Goal: Ask a question

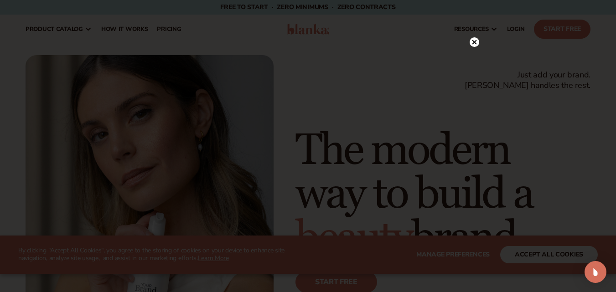
click at [476, 43] on circle at bounding box center [475, 42] width 10 height 10
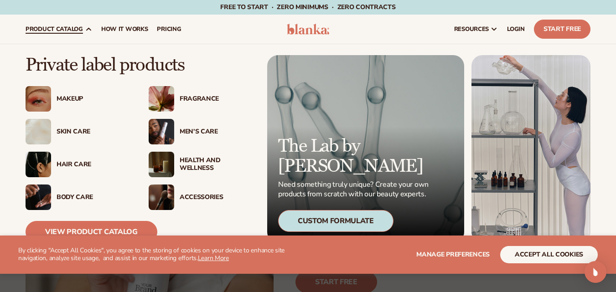
click at [64, 97] on div "Makeup" at bounding box center [94, 99] width 74 height 8
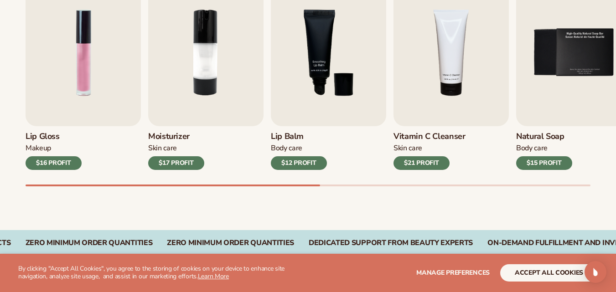
scroll to position [342, 0]
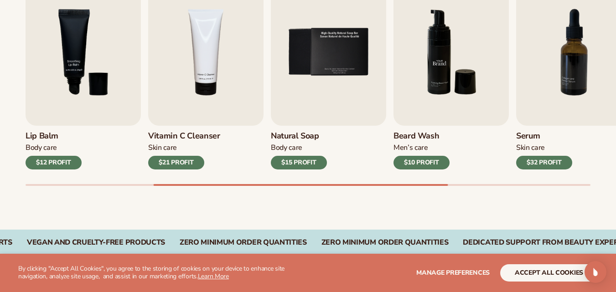
click at [448, 94] on img "6 / 9" at bounding box center [451, 52] width 115 height 147
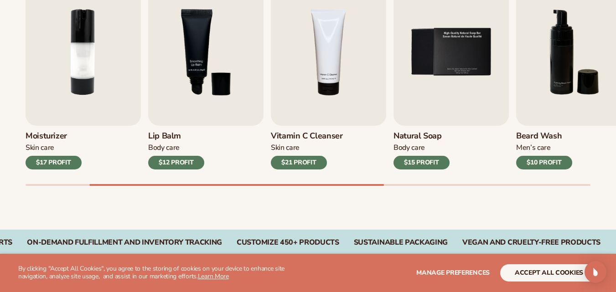
click at [56, 132] on h3 "Moisturizer" at bounding box center [54, 136] width 56 height 10
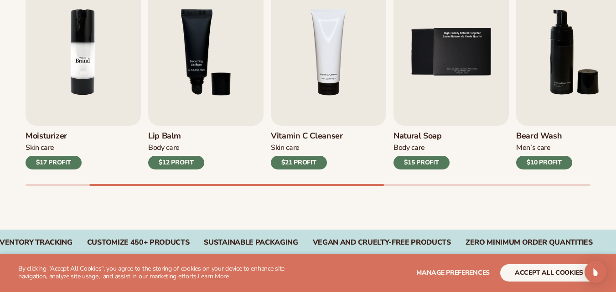
click at [83, 96] on img "2 / 9" at bounding box center [83, 52] width 115 height 147
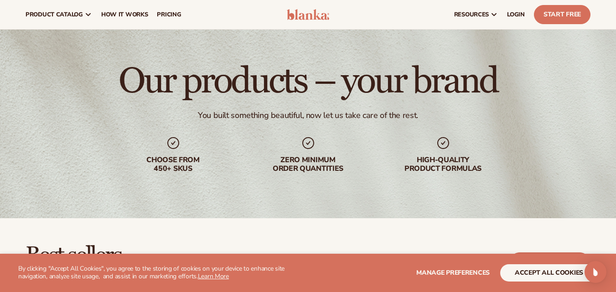
scroll to position [0, 0]
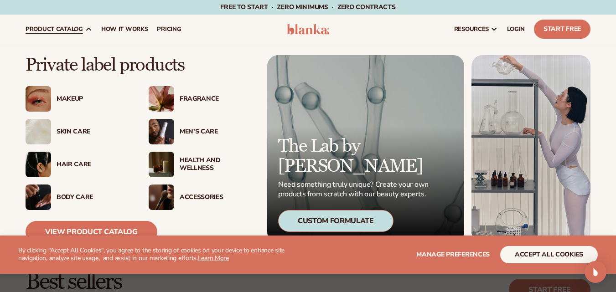
click at [165, 167] on img at bounding box center [162, 165] width 26 height 26
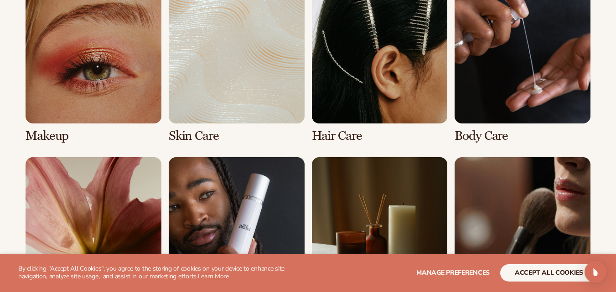
scroll to position [696, 0]
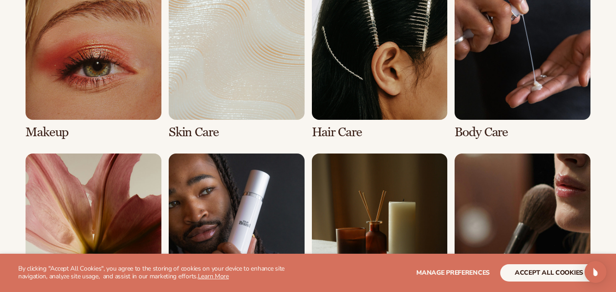
click at [93, 87] on link "1 / 8" at bounding box center [94, 62] width 136 height 156
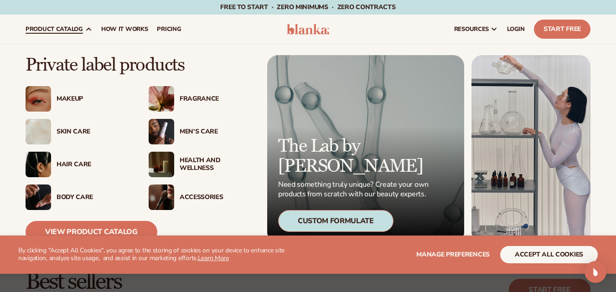
click at [163, 195] on img at bounding box center [162, 198] width 26 height 26
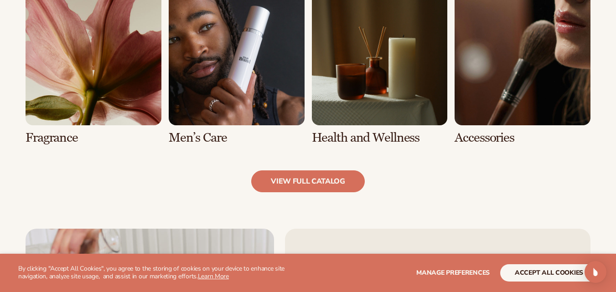
scroll to position [875, 0]
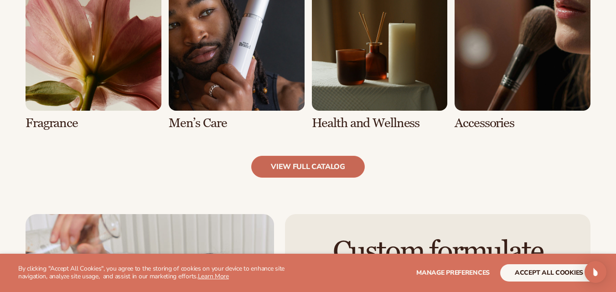
click at [323, 161] on link "view full catalog" at bounding box center [308, 167] width 114 height 22
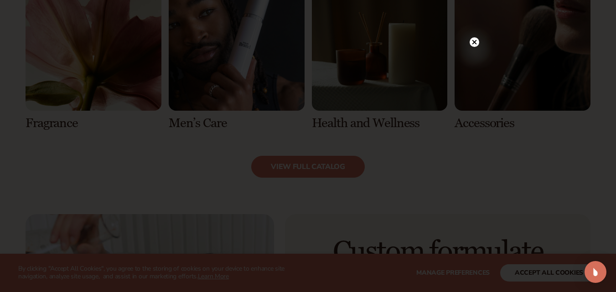
click at [477, 41] on circle at bounding box center [475, 42] width 10 height 10
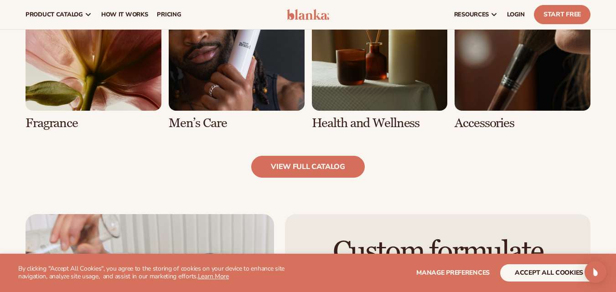
scroll to position [0, 0]
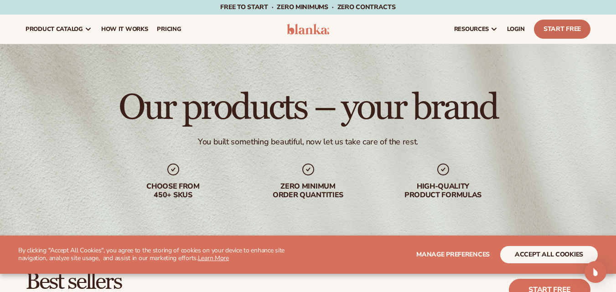
click at [558, 27] on link "Start Free" at bounding box center [562, 29] width 57 height 19
click at [175, 31] on span "pricing" at bounding box center [169, 29] width 24 height 7
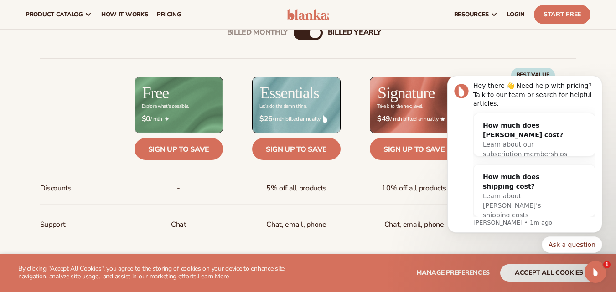
scroll to position [306, 0]
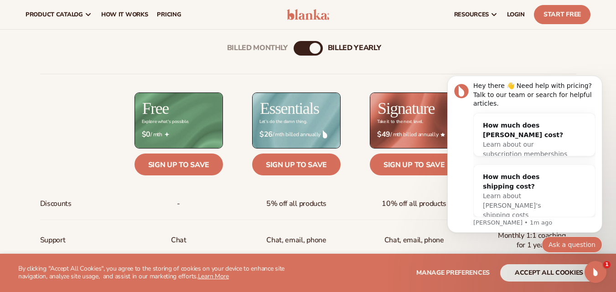
click at [566, 244] on button "Ask a question" at bounding box center [572, 245] width 61 height 16
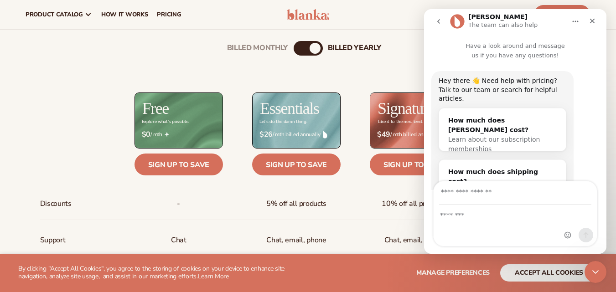
scroll to position [55, 0]
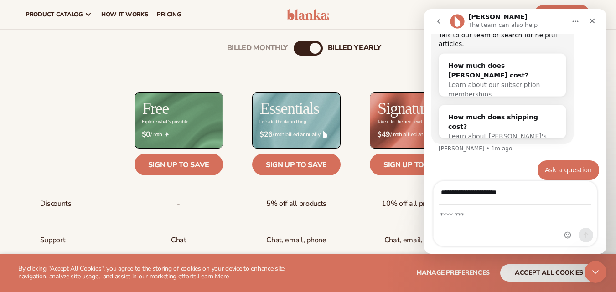
type input "**********"
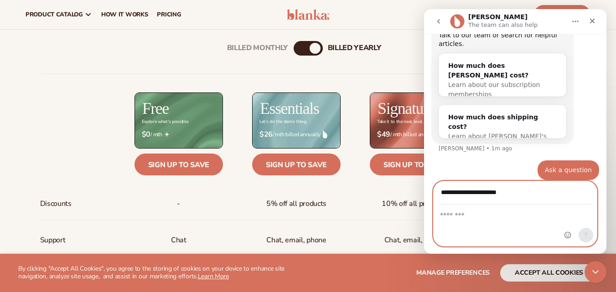
click at [474, 215] on textarea "Message…" at bounding box center [515, 213] width 163 height 16
type textarea "**********"
click at [584, 238] on icon "Send a message…" at bounding box center [586, 235] width 7 height 7
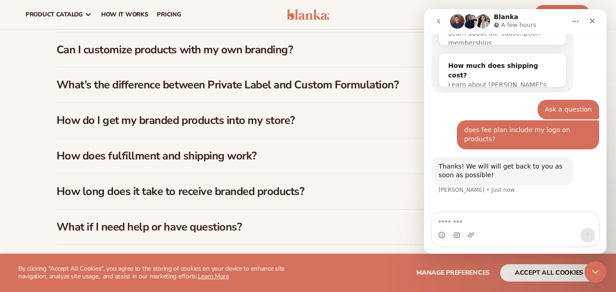
scroll to position [1387, 0]
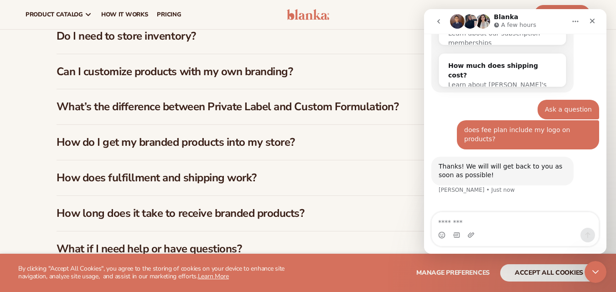
click at [294, 209] on h3 "How long does it take to receive branded products?" at bounding box center [289, 213] width 465 height 13
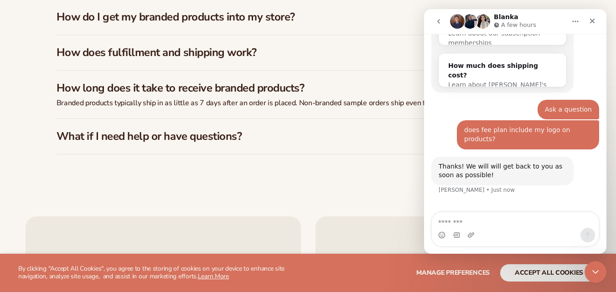
scroll to position [1517, 0]
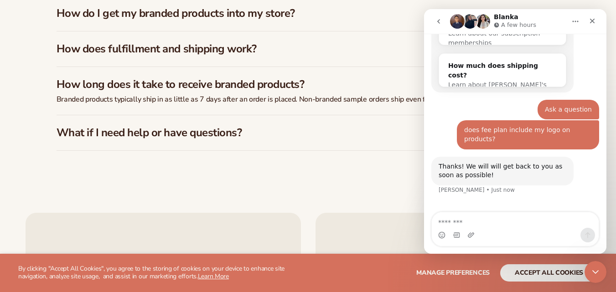
click at [328, 126] on h3 "What if I need help or have questions?" at bounding box center [289, 132] width 465 height 13
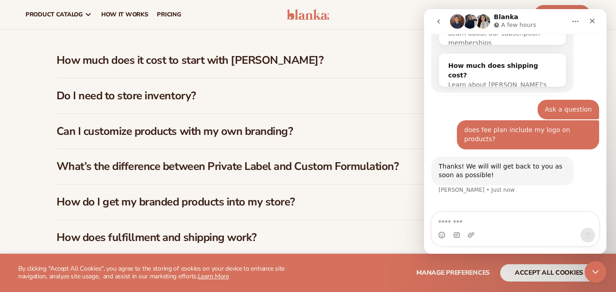
scroll to position [1311, 0]
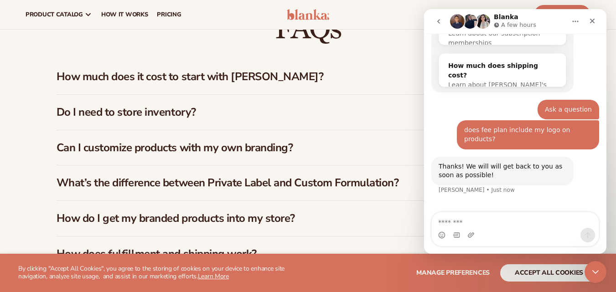
click at [305, 106] on h3 "Do I need to store inventory?" at bounding box center [289, 112] width 465 height 13
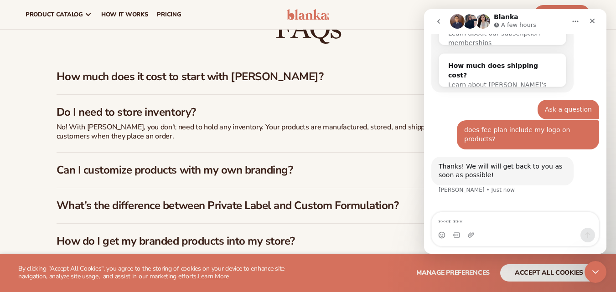
click at [307, 153] on div "Can I customize products with my own branding?" at bounding box center [309, 170] width 504 height 35
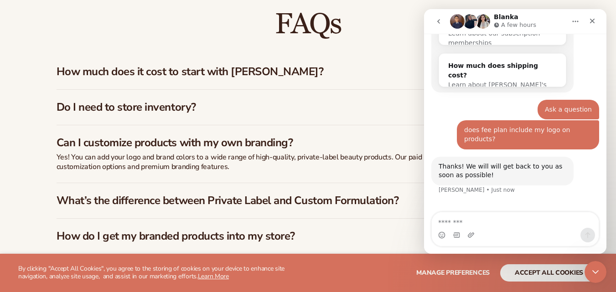
scroll to position [1319, 0]
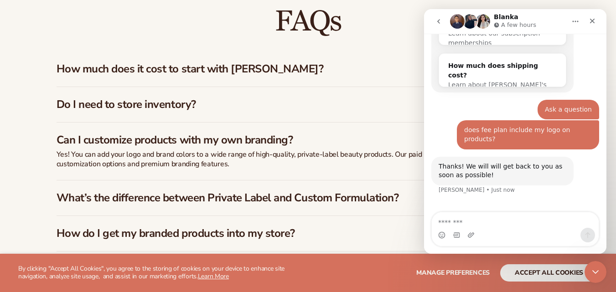
click at [281, 65] on h3 "How much does it cost to start with [PERSON_NAME]?" at bounding box center [289, 69] width 465 height 13
